Goal: Task Accomplishment & Management: Manage account settings

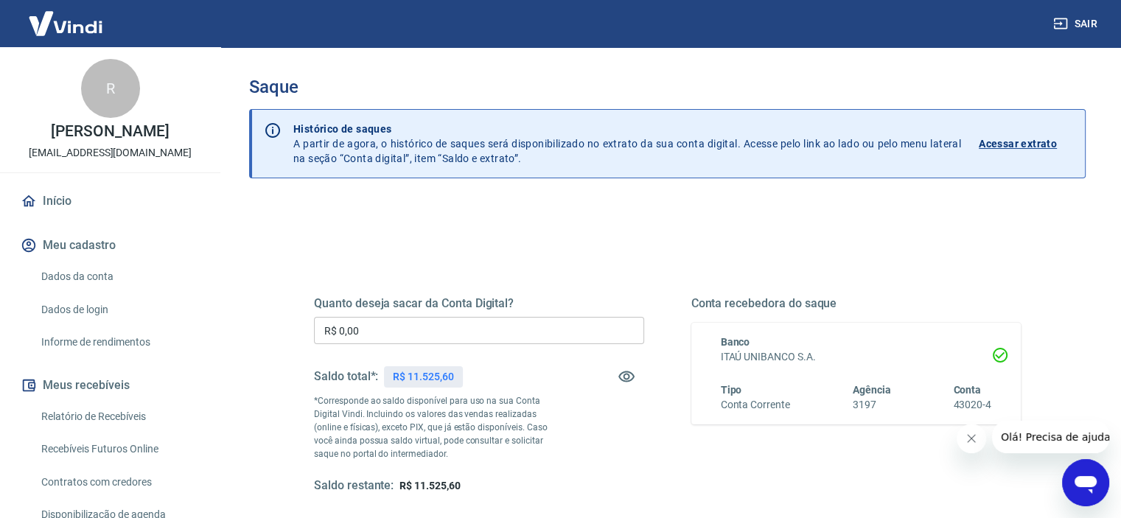
click at [397, 326] on input "R$ 0,00" at bounding box center [479, 330] width 330 height 27
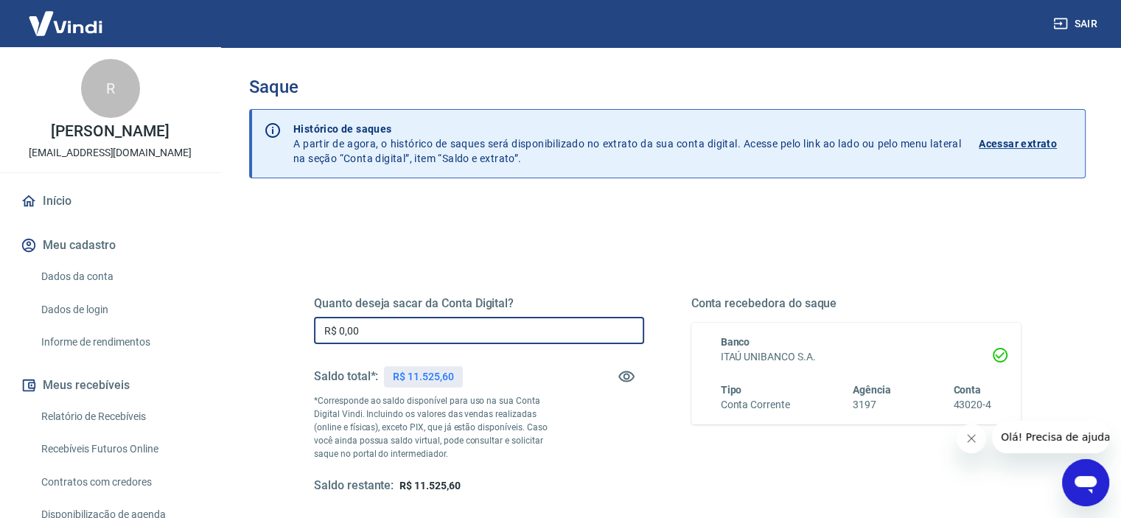
click at [397, 326] on input "R$ 0,00" at bounding box center [479, 330] width 330 height 27
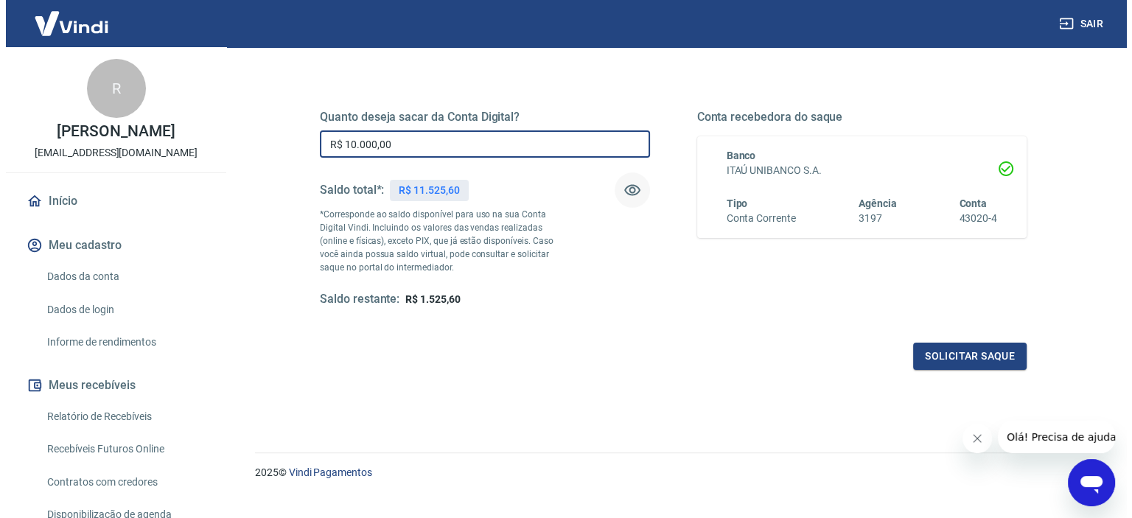
scroll to position [209, 0]
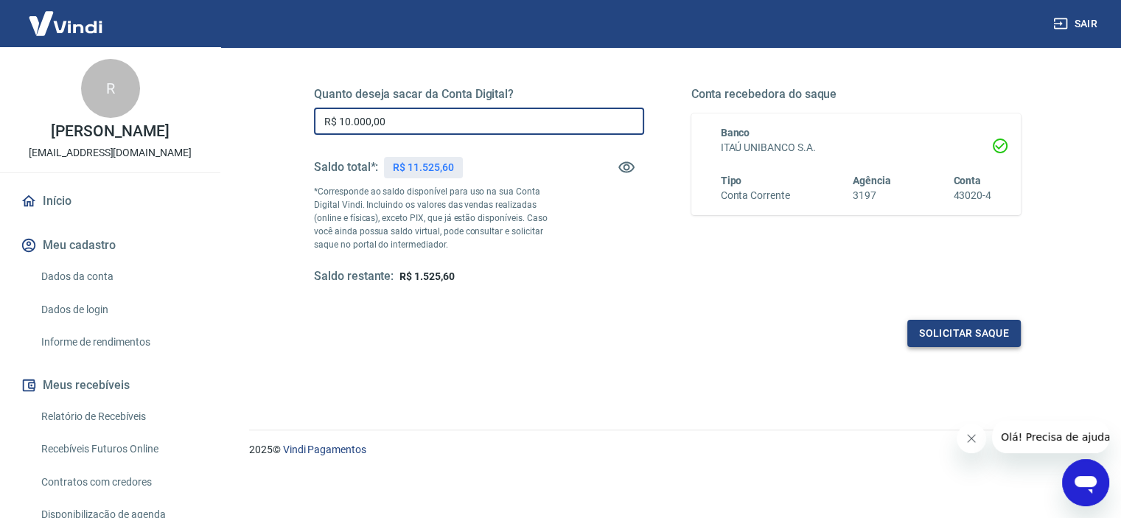
type input "R$ 10.000,00"
click at [934, 329] on button "Solicitar saque" at bounding box center [963, 333] width 113 height 27
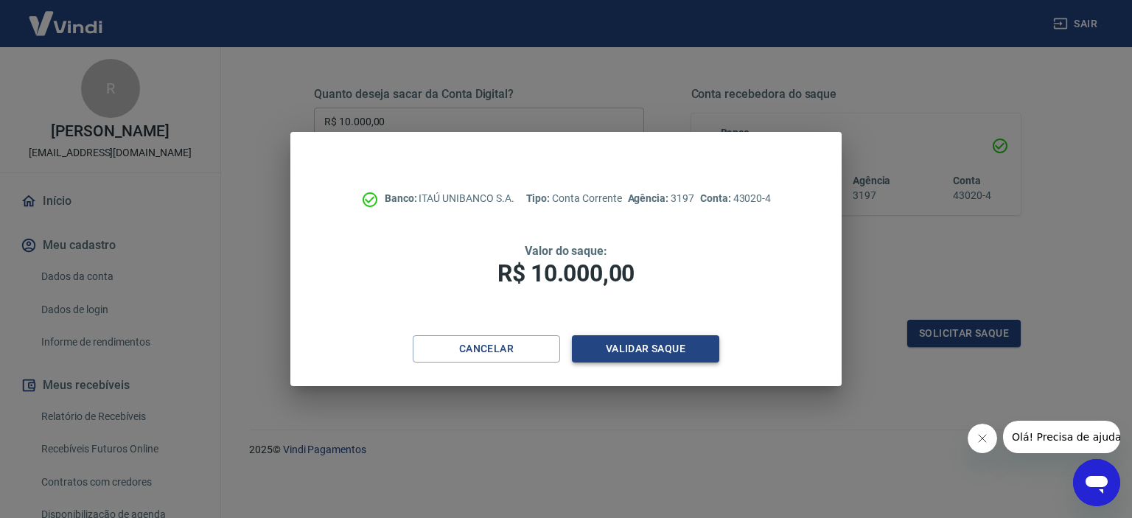
click at [659, 351] on button "Validar saque" at bounding box center [645, 348] width 147 height 27
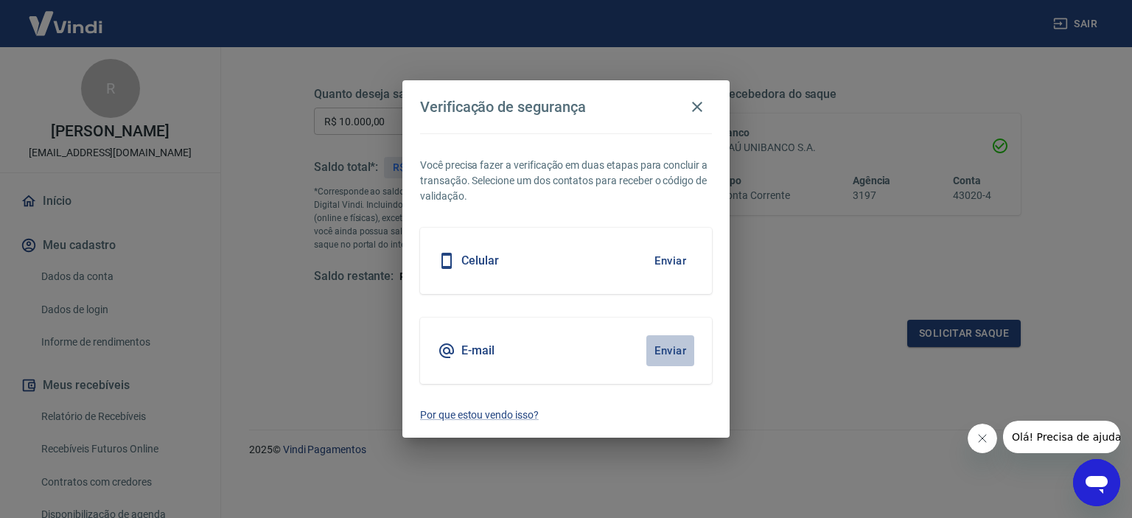
click at [663, 350] on button "Enviar" at bounding box center [670, 350] width 48 height 31
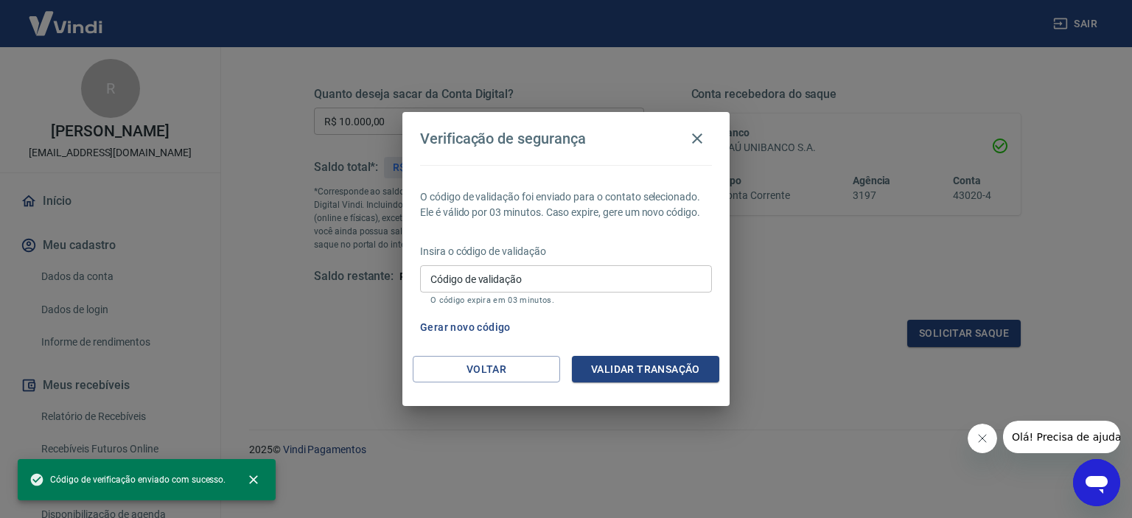
click at [611, 283] on input "Código de validação" at bounding box center [566, 278] width 292 height 27
paste input "794092"
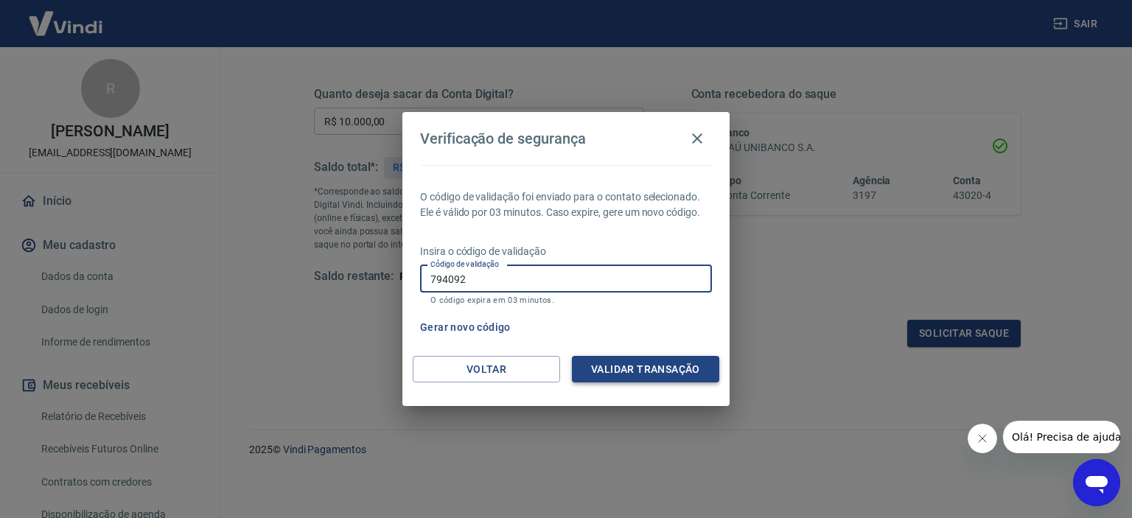
type input "794092"
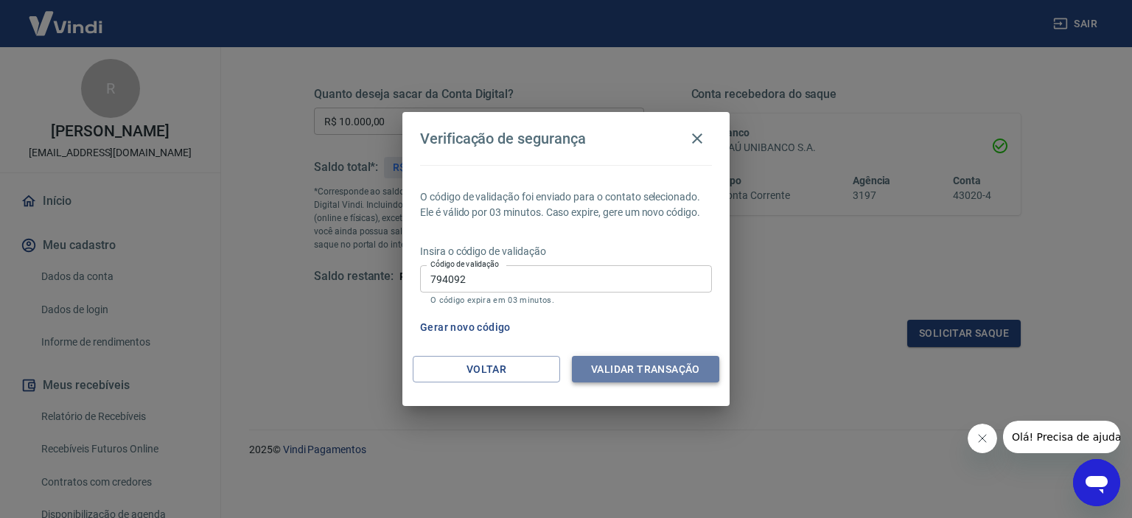
click at [623, 364] on button "Validar transação" at bounding box center [645, 369] width 147 height 27
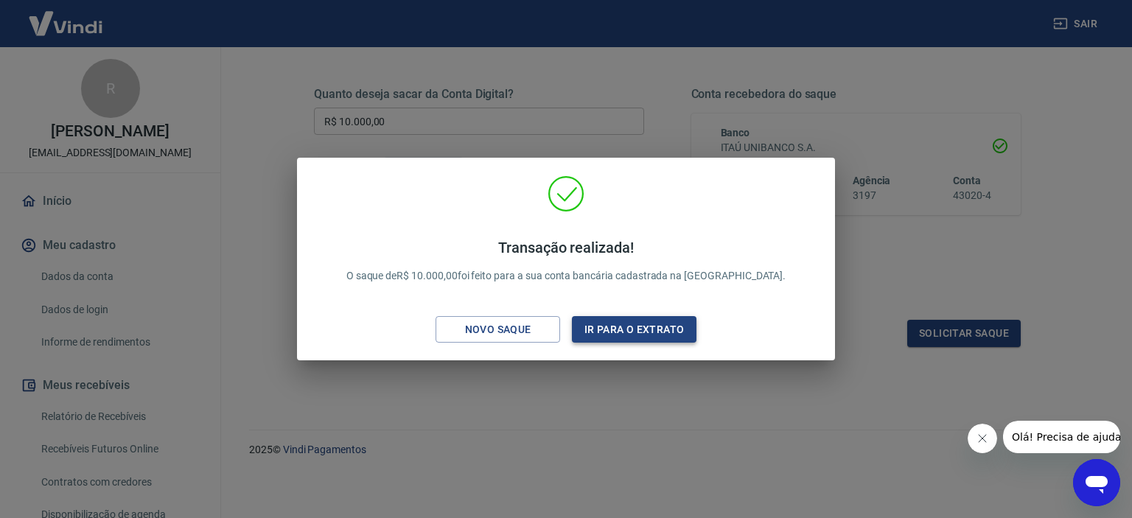
click at [645, 332] on button "Ir para o extrato" at bounding box center [634, 329] width 125 height 27
